Goal: Transaction & Acquisition: Download file/media

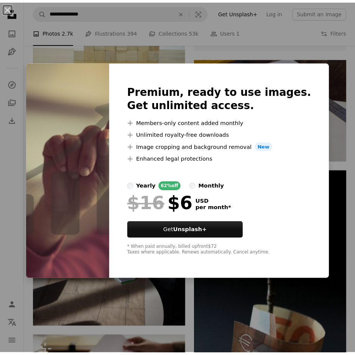
scroll to position [0, 114]
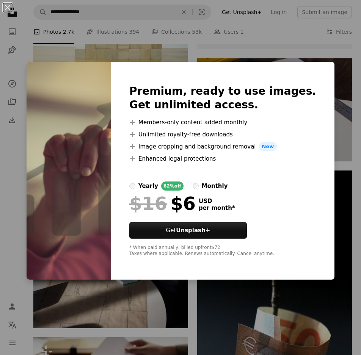
click at [108, 114] on img at bounding box center [69, 171] width 85 height 218
click at [133, 53] on div "An X shape Premium, ready to use images. Get unlimited access. A plus sign Memb…" at bounding box center [180, 177] width 361 height 355
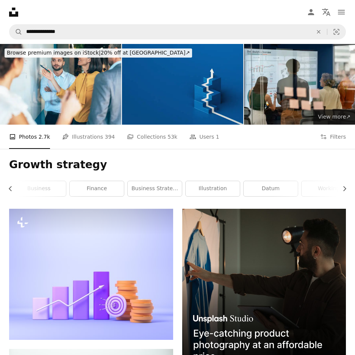
click at [339, 114] on span "View more ↗" at bounding box center [334, 117] width 33 height 6
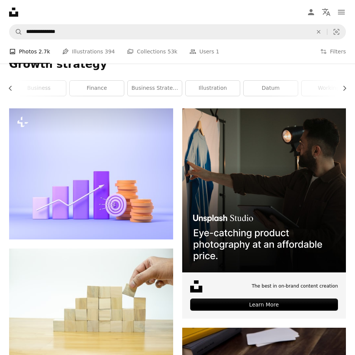
scroll to position [114, 0]
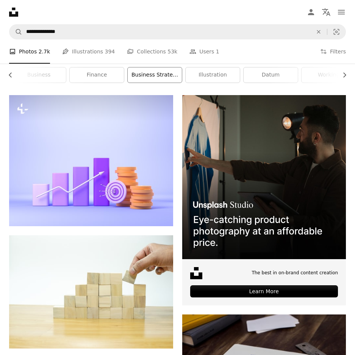
click at [171, 67] on link "business strategy" at bounding box center [155, 74] width 54 height 15
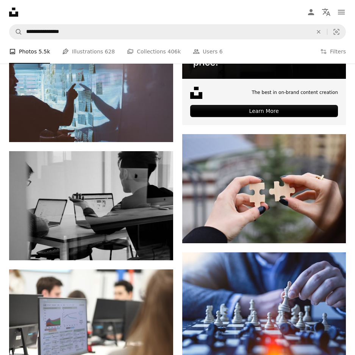
scroll to position [303, 0]
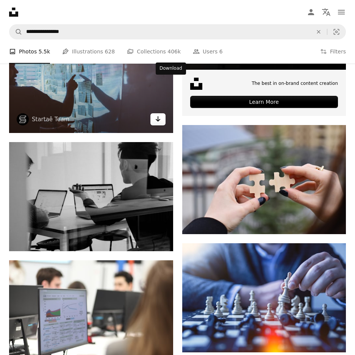
click at [166, 113] on link "Arrow pointing down" at bounding box center [157, 119] width 15 height 12
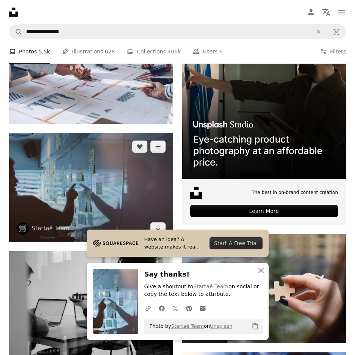
scroll to position [189, 0]
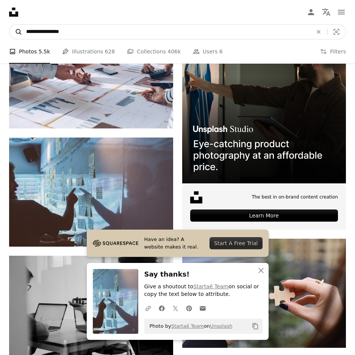
drag, startPoint x: 96, startPoint y: 14, endPoint x: 44, endPoint y: 14, distance: 51.9
click at [44, 24] on form "**********" at bounding box center [177, 31] width 337 height 15
type input "*******"
click at [9, 25] on button "A magnifying glass" at bounding box center [15, 32] width 13 height 14
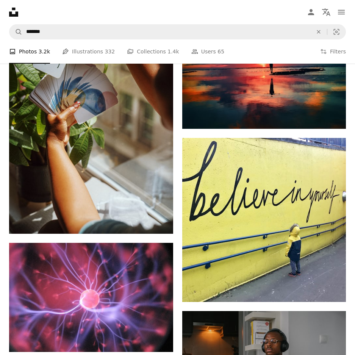
scroll to position [1061, 0]
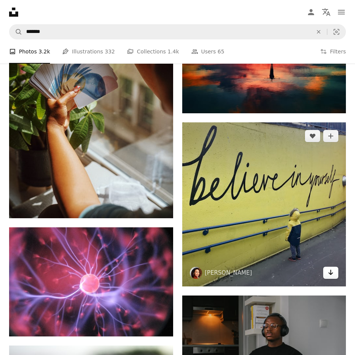
click at [329, 268] on icon "Arrow pointing down" at bounding box center [331, 272] width 6 height 9
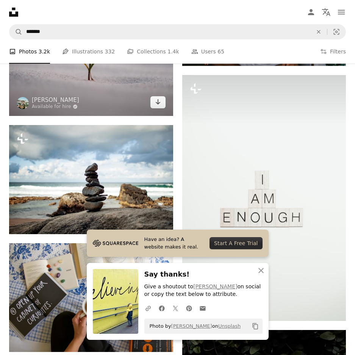
scroll to position [1402, 0]
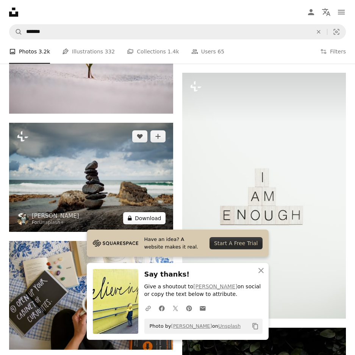
click at [159, 212] on button "A lock Download" at bounding box center [144, 218] width 42 height 12
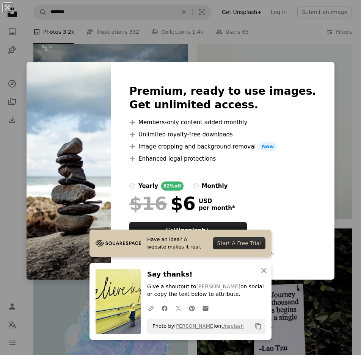
click at [163, 51] on div "An X shape Have an idea? A website makes it real. Start A Free Trial An X shape…" at bounding box center [180, 177] width 361 height 355
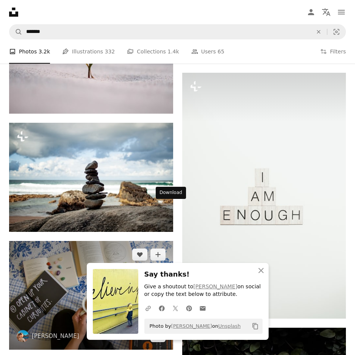
click at [160, 333] on icon "Download" at bounding box center [157, 335] width 5 height 5
